Goal: Connect with others: Connect with others

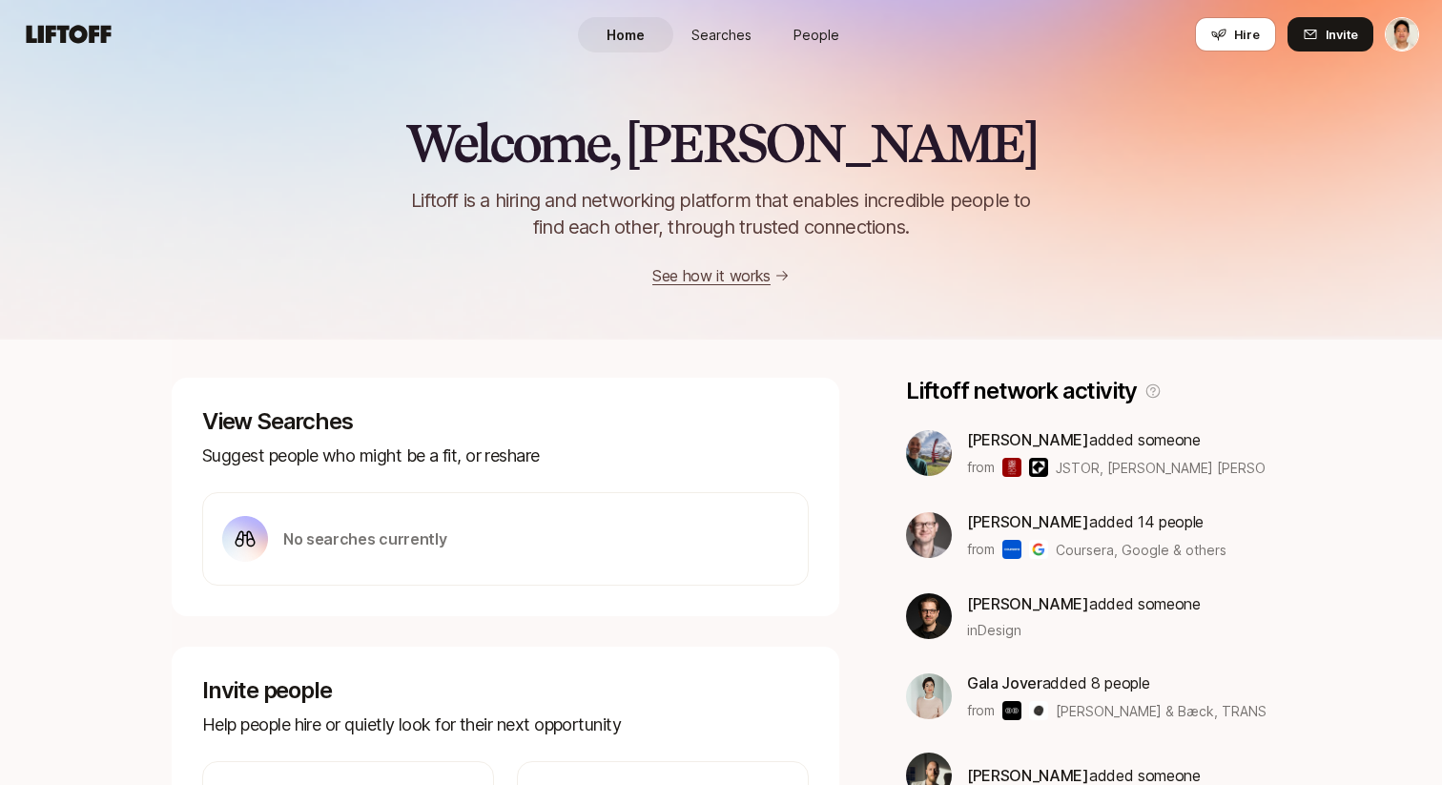
click at [827, 39] on span "People" at bounding box center [817, 35] width 46 height 20
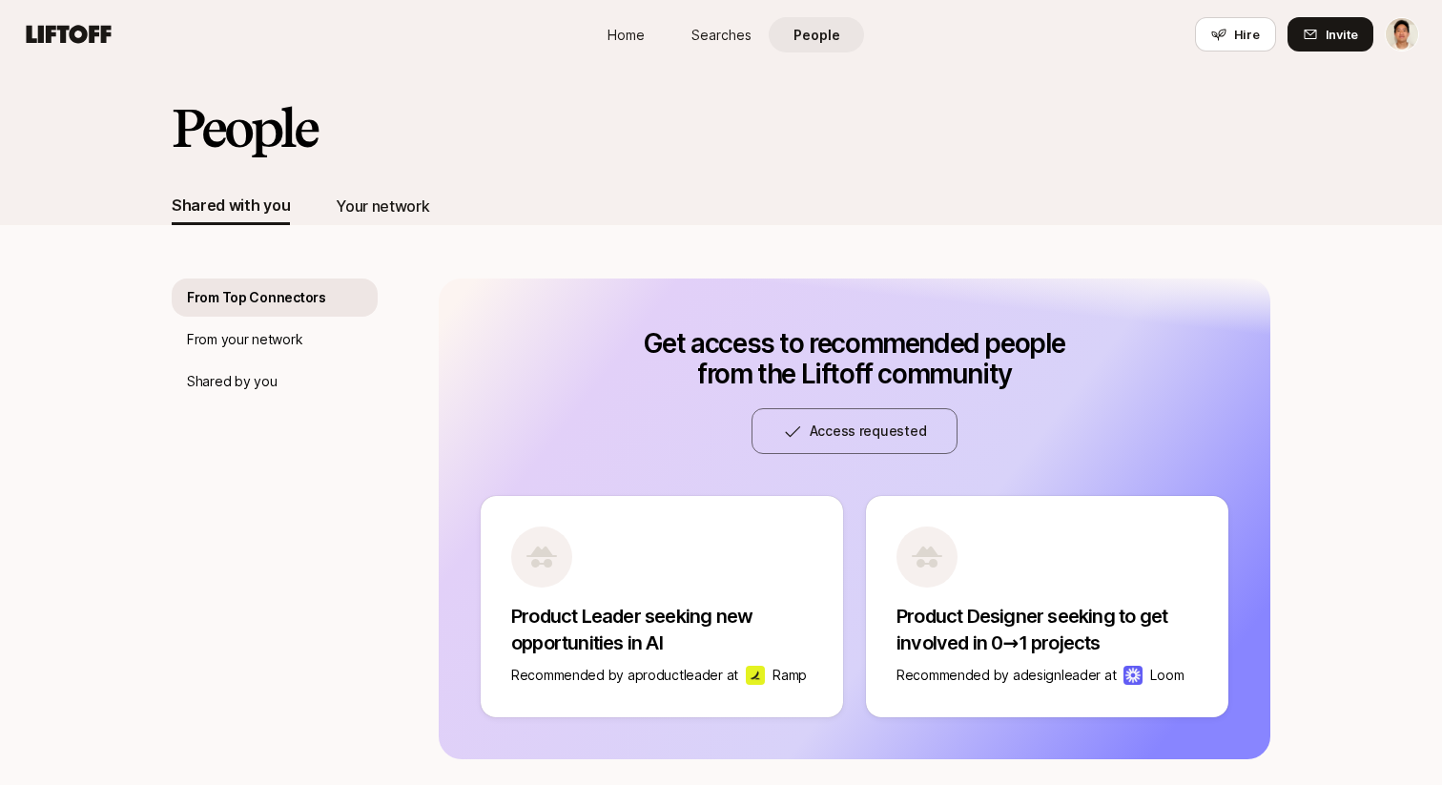
click at [390, 207] on div "Your network" at bounding box center [382, 206] width 93 height 25
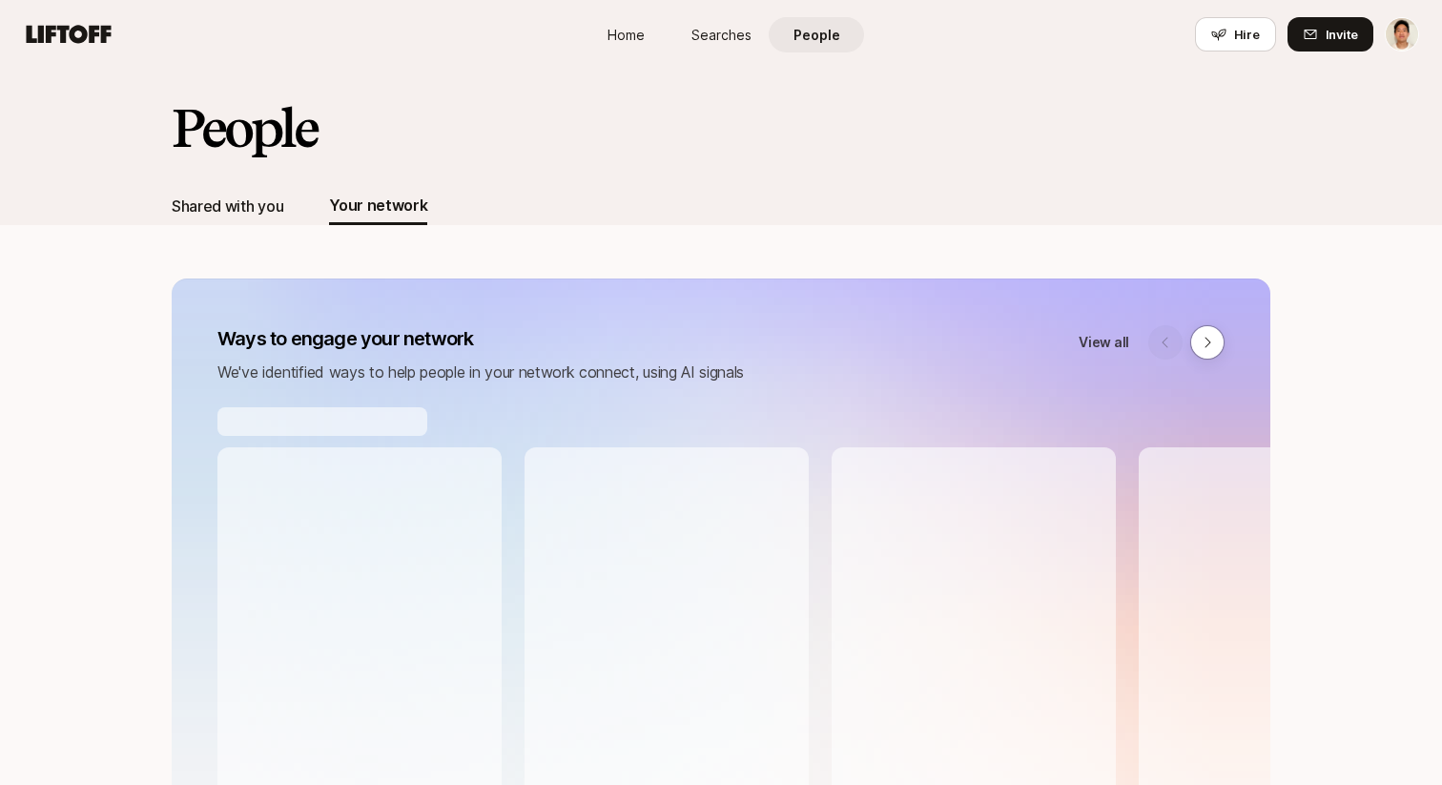
click at [235, 202] on div "Shared with you" at bounding box center [228, 206] width 112 height 25
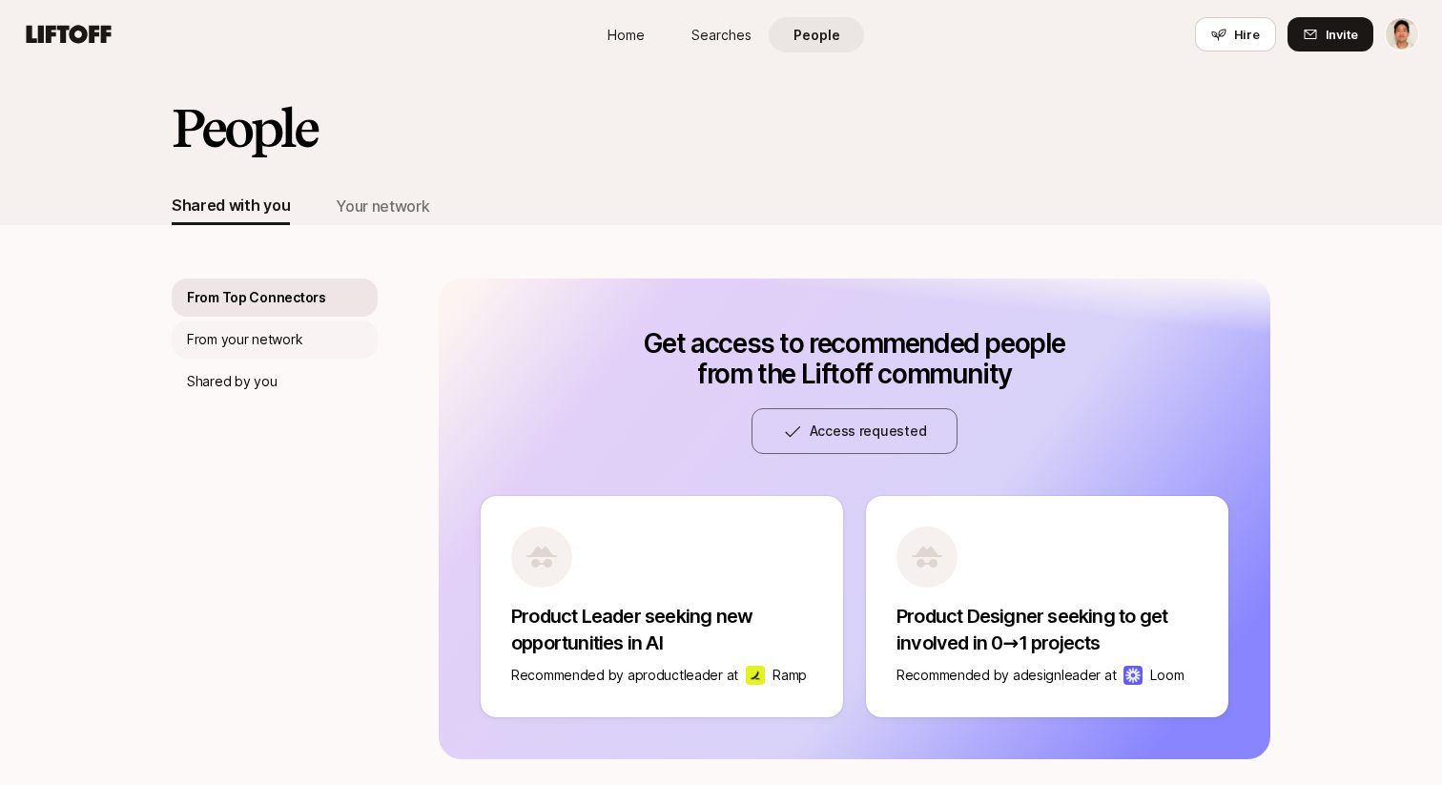
click at [287, 346] on p "From your network" at bounding box center [244, 339] width 115 height 23
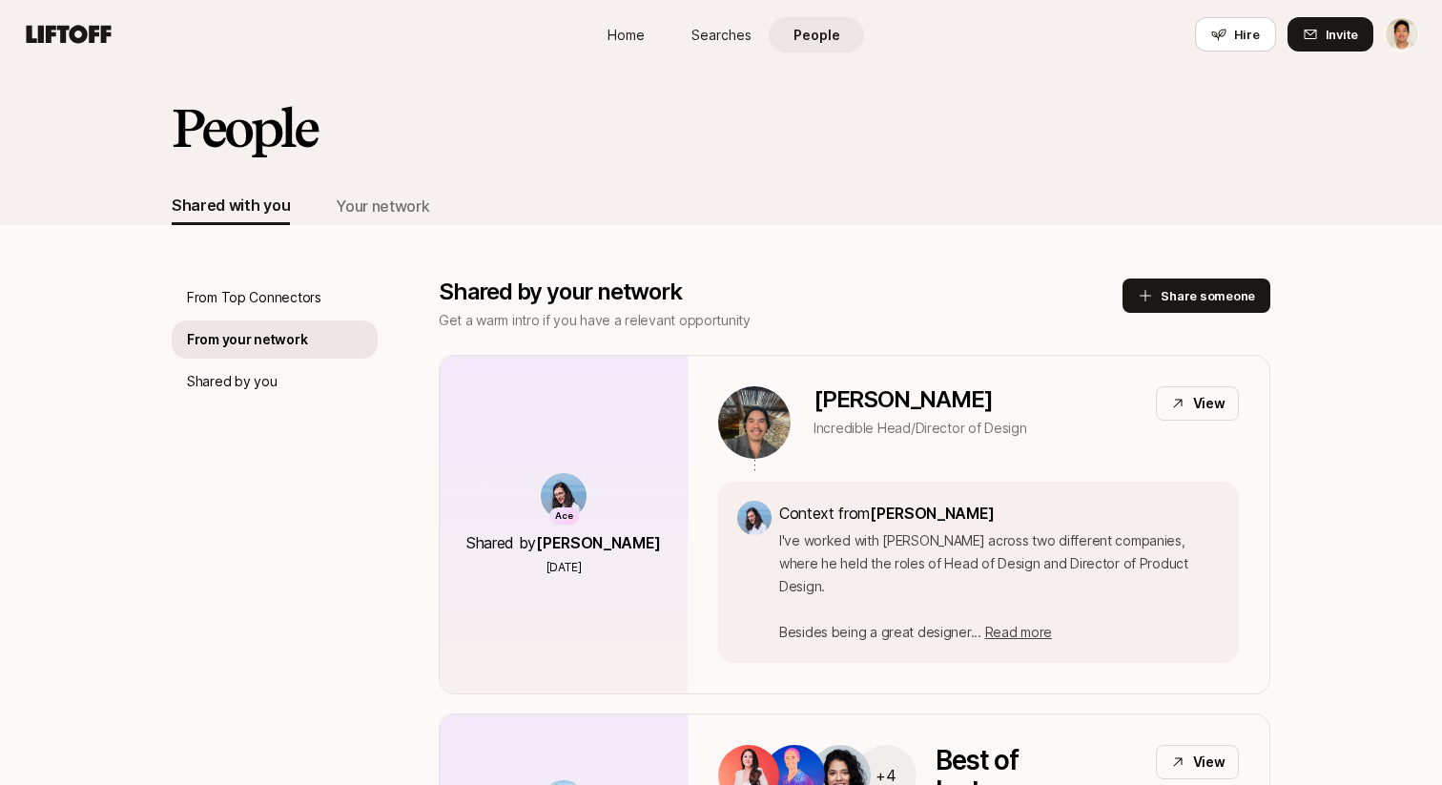
click at [732, 157] on div "People" at bounding box center [721, 143] width 1099 height 88
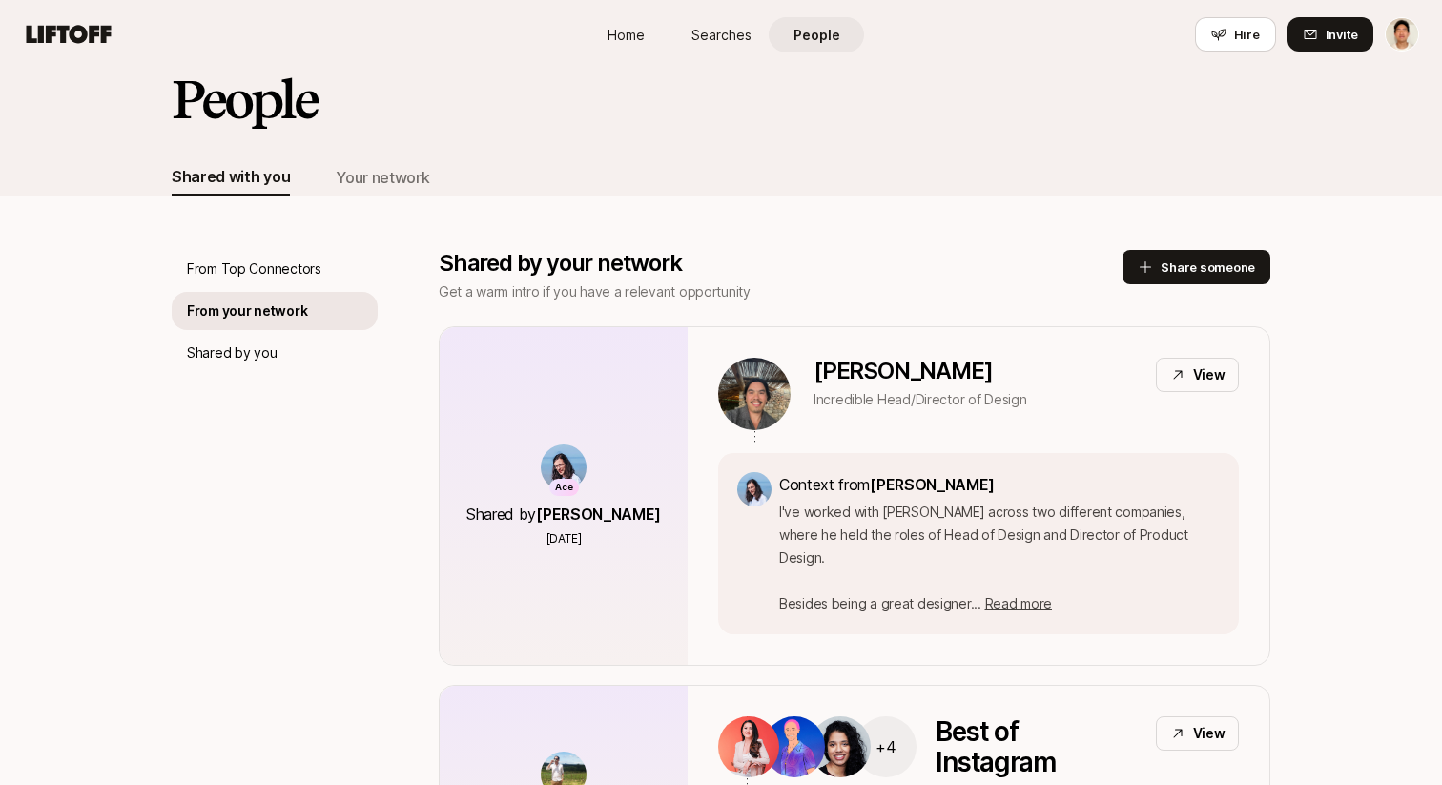
scroll to position [47, 0]
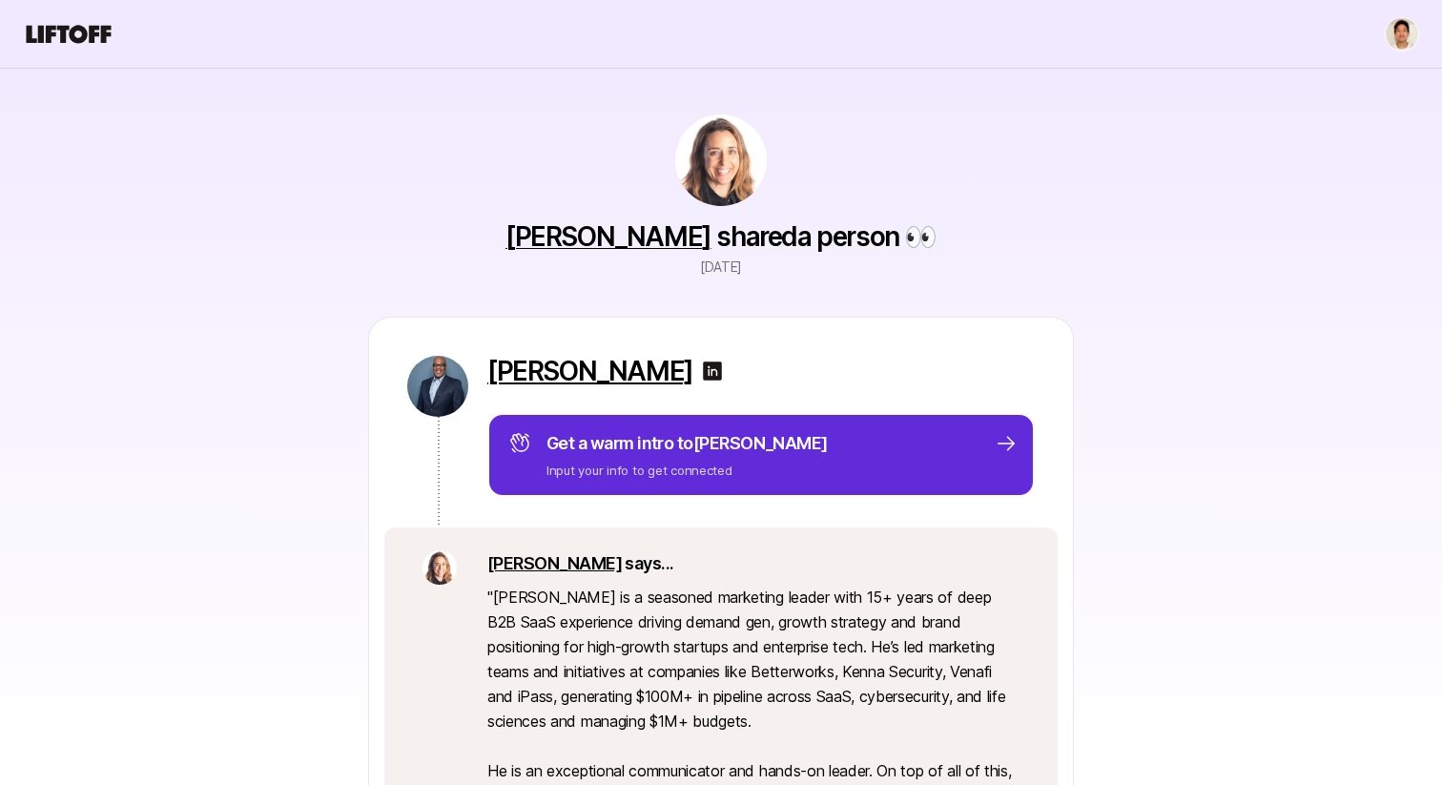
click at [604, 365] on p "Antoine Mitchell" at bounding box center [590, 371] width 206 height 31
click at [626, 366] on p "Antoine Mitchell" at bounding box center [590, 371] width 206 height 31
click at [518, 368] on p "[PERSON_NAME]" at bounding box center [590, 371] width 206 height 31
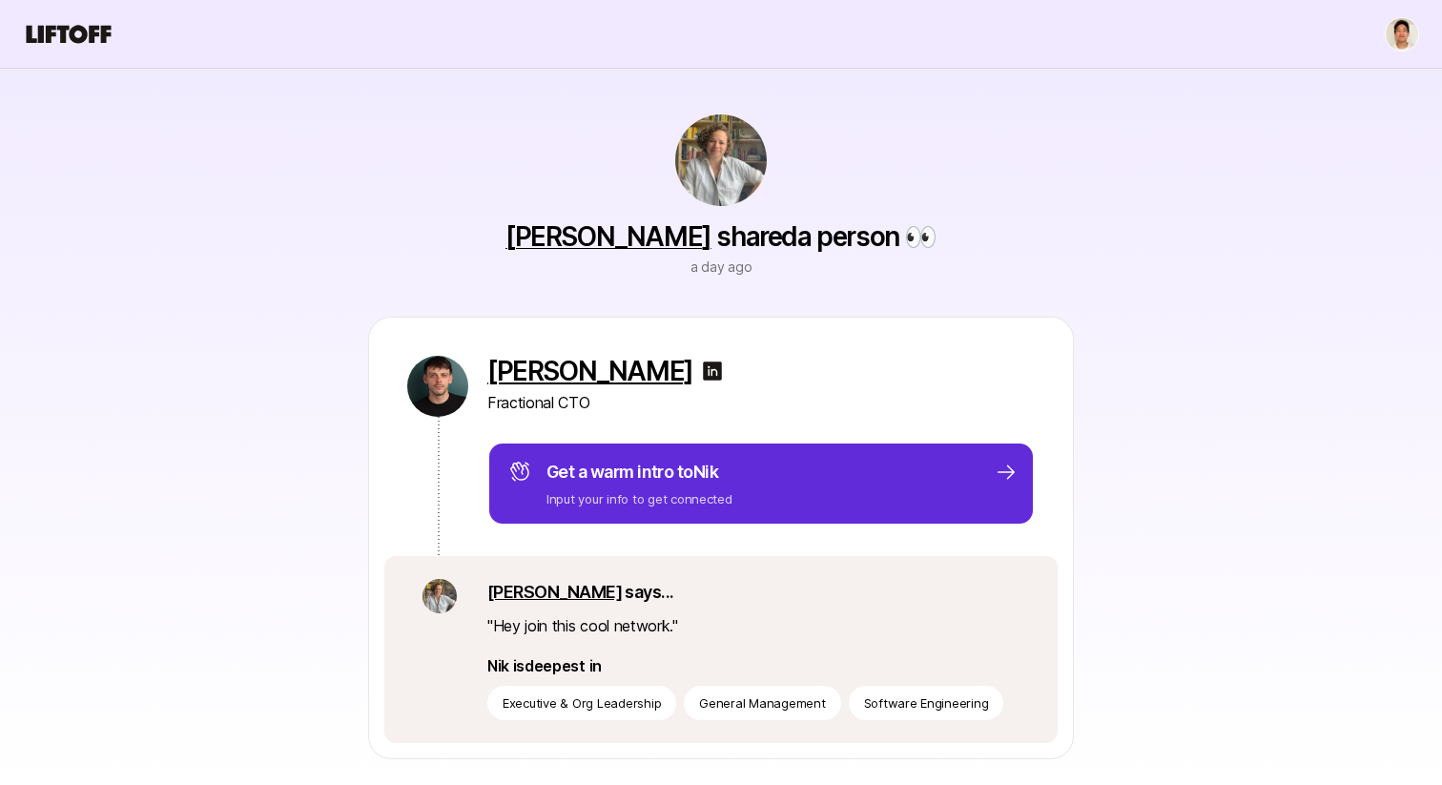
click at [555, 372] on p "[PERSON_NAME]" at bounding box center [590, 371] width 206 height 31
click at [383, 244] on div "[PERSON_NAME] shared a person 👀 a day ago Nik Kov Fractional CTO Get a warm int…" at bounding box center [721, 502] width 1099 height 867
